Goal: Information Seeking & Learning: Learn about a topic

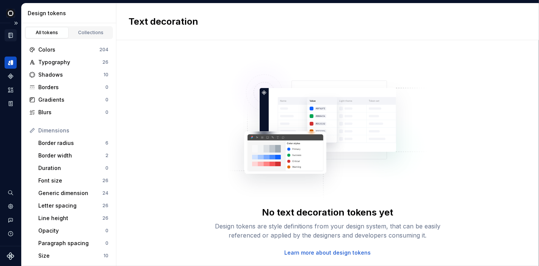
click at [12, 33] on icon "Documentation" at bounding box center [11, 35] width 4 height 5
click at [8, 33] on icon "Documentation" at bounding box center [10, 35] width 7 height 7
click at [11, 33] on icon "Documentation" at bounding box center [11, 35] width 3 height 4
click at [53, 113] on div "Blurs" at bounding box center [71, 112] width 67 height 8
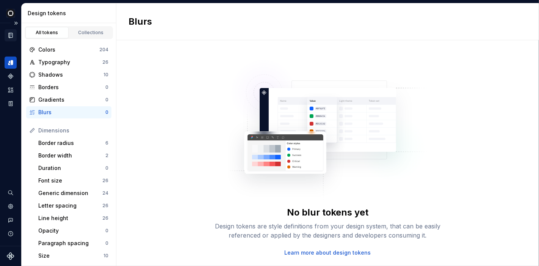
click at [11, 30] on div "Documentation" at bounding box center [11, 35] width 12 height 12
click at [12, 22] on button "Expand sidebar" at bounding box center [16, 23] width 11 height 11
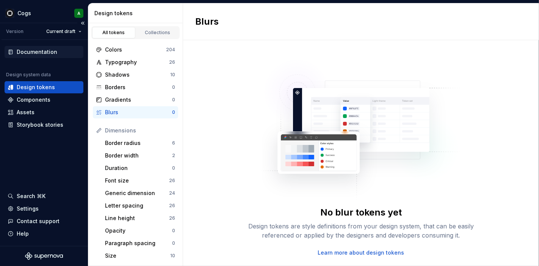
click at [28, 52] on div "Documentation" at bounding box center [37, 52] width 41 height 8
click at [30, 52] on div "Documentation" at bounding box center [37, 52] width 41 height 8
